Goal: Information Seeking & Learning: Learn about a topic

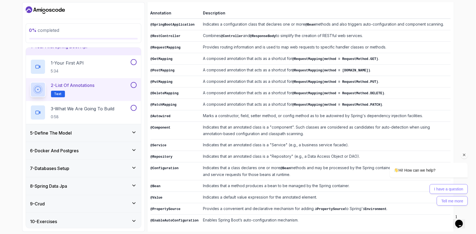
scroll to position [99, 0]
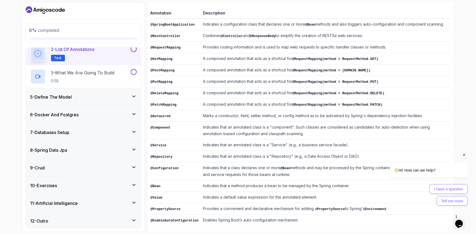
click at [81, 132] on div "7 - Databases Setup" at bounding box center [83, 132] width 106 height 7
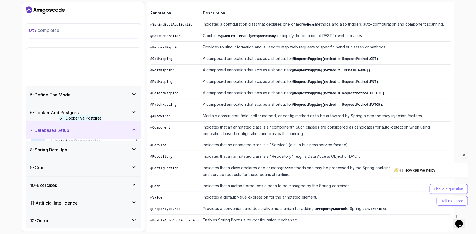
scroll to position [31, 0]
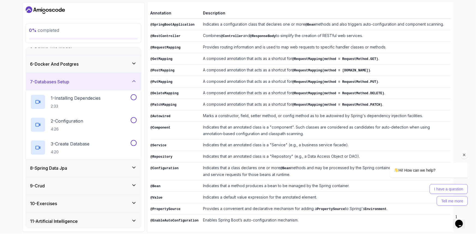
click at [91, 167] on div "8 - Spring Data Jpa" at bounding box center [83, 168] width 106 height 7
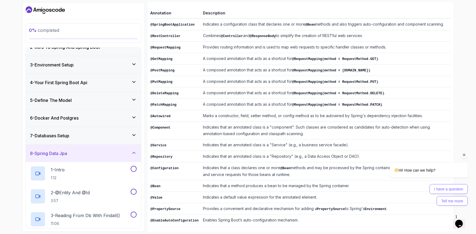
scroll to position [24, 0]
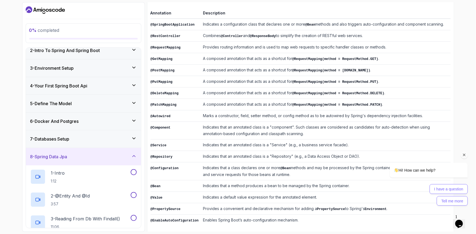
click at [91, 125] on div "6 - Docker And Postgres" at bounding box center [83, 121] width 115 height 17
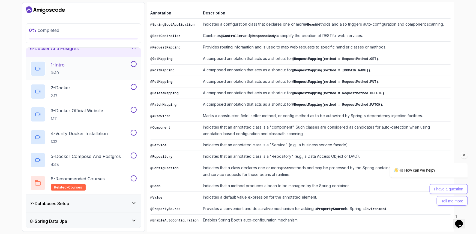
scroll to position [98, 0]
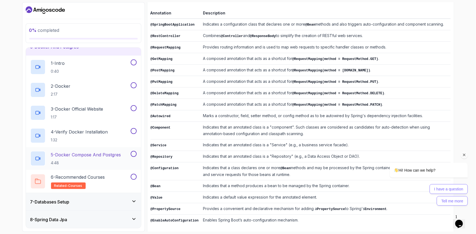
click at [108, 166] on div "5 - Docker Compose And Postgres 4:48" at bounding box center [83, 158] width 115 height 23
click at [97, 155] on p "5 - Docker Compose And Postgres" at bounding box center [86, 155] width 70 height 7
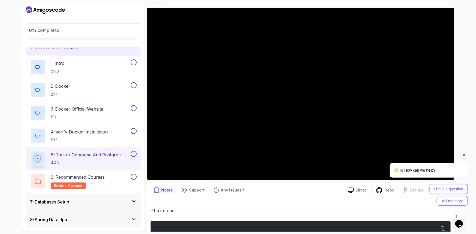
click at [463, 154] on icon "Chat attention grabber" at bounding box center [463, 154] width 5 height 5
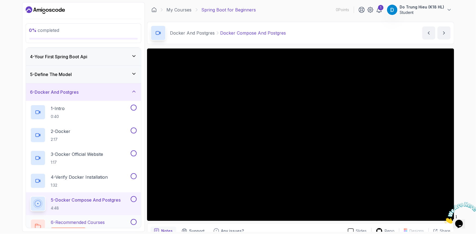
scroll to position [168, 0]
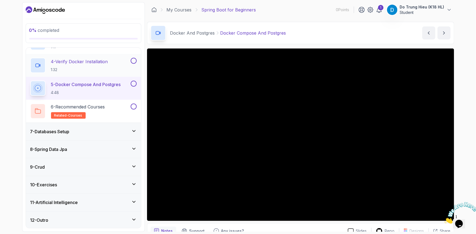
click at [99, 64] on p "4 - Verify Docker Installation" at bounding box center [79, 61] width 57 height 7
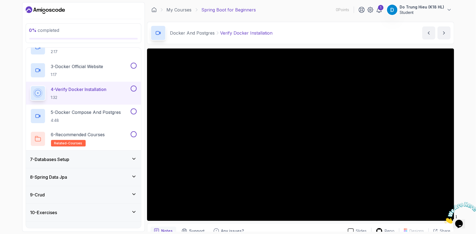
scroll to position [119, 0]
